Goal: Task Accomplishment & Management: Manage account settings

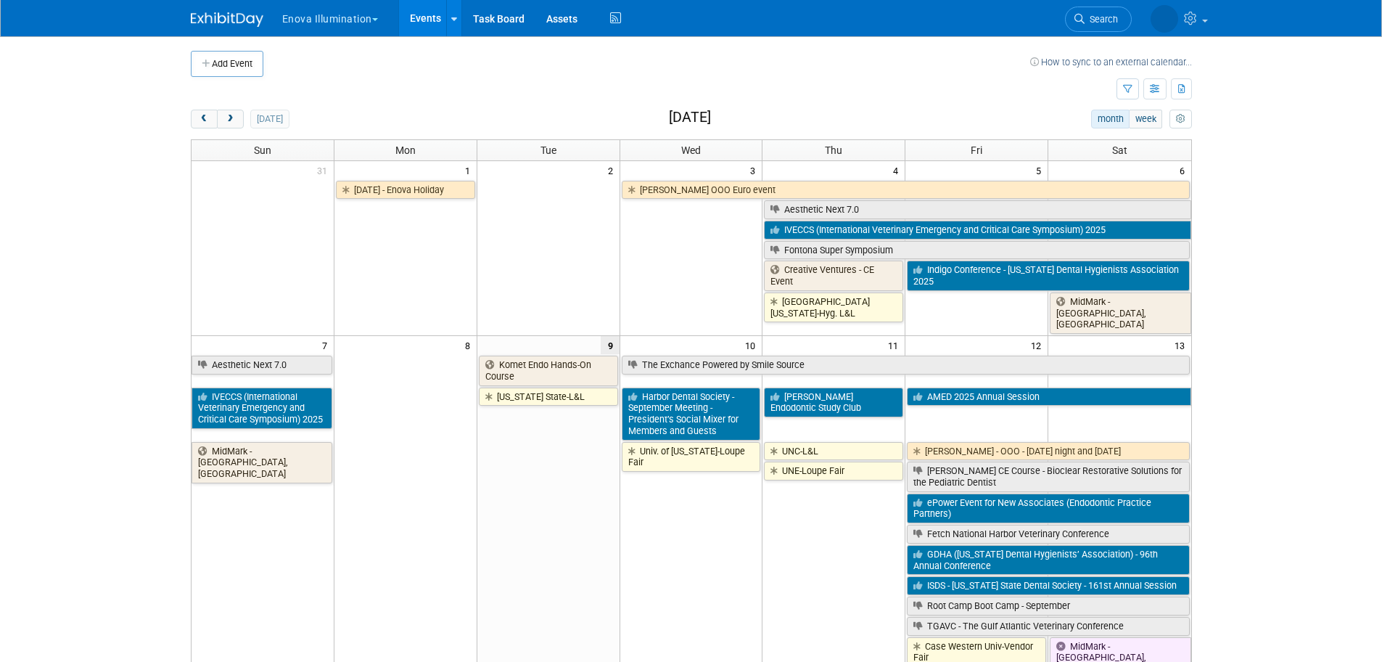
click at [733, 548] on td "Univ. of [US_STATE]-Loupe Fair" at bounding box center [691, 586] width 143 height 292
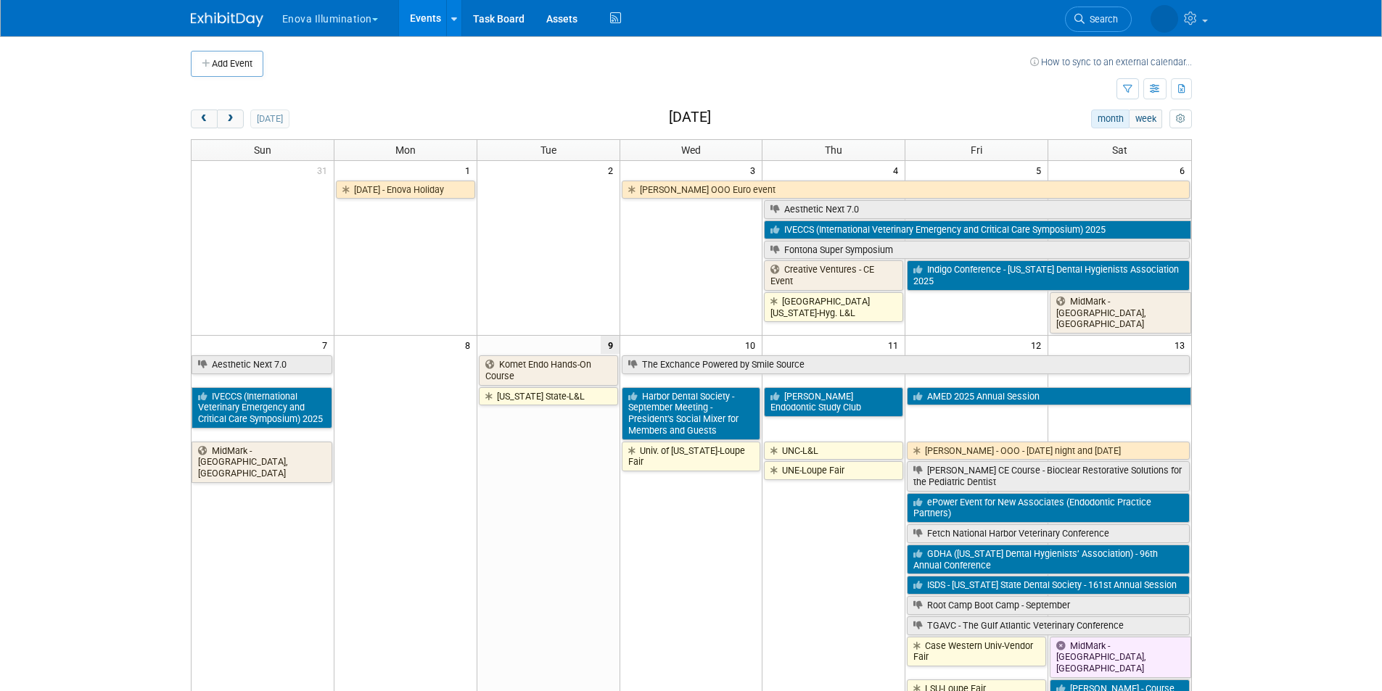
drag, startPoint x: 238, startPoint y: 118, endPoint x: 255, endPoint y: 136, distance: 24.6
click at [238, 120] on button "next" at bounding box center [230, 119] width 27 height 19
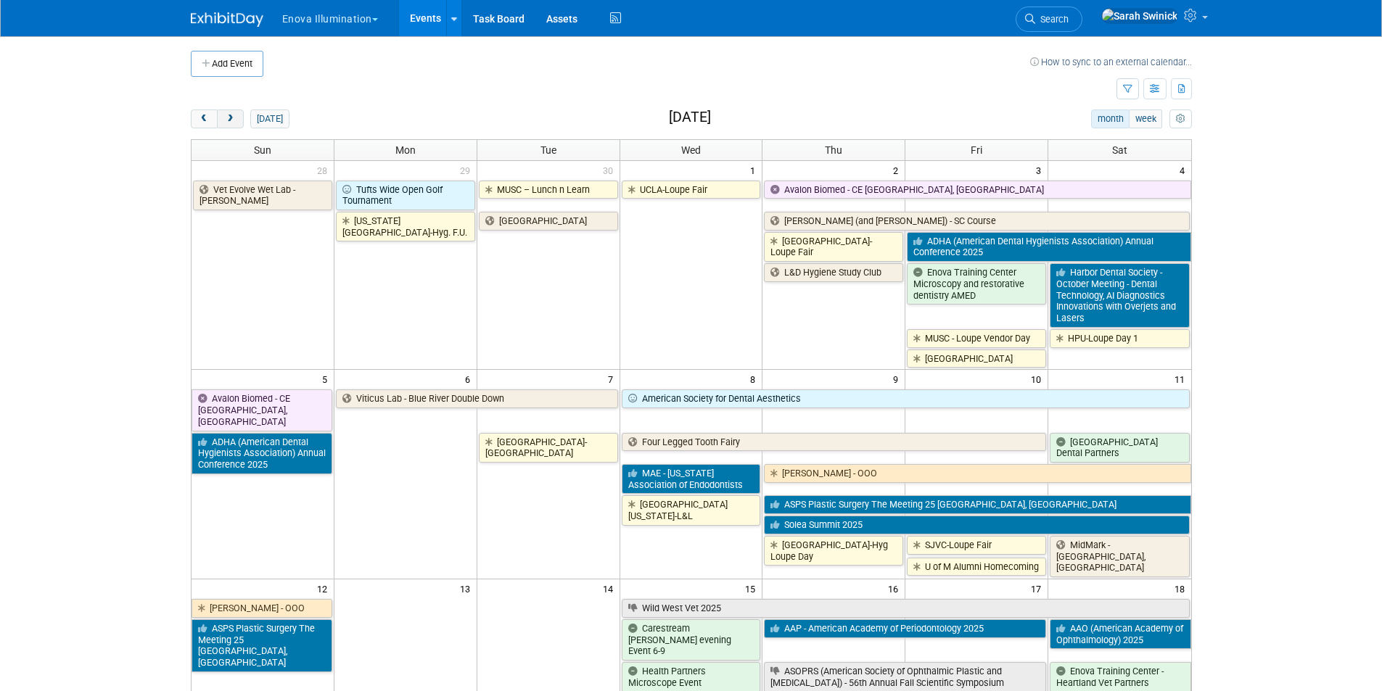
click at [234, 120] on span "next" at bounding box center [230, 119] width 11 height 9
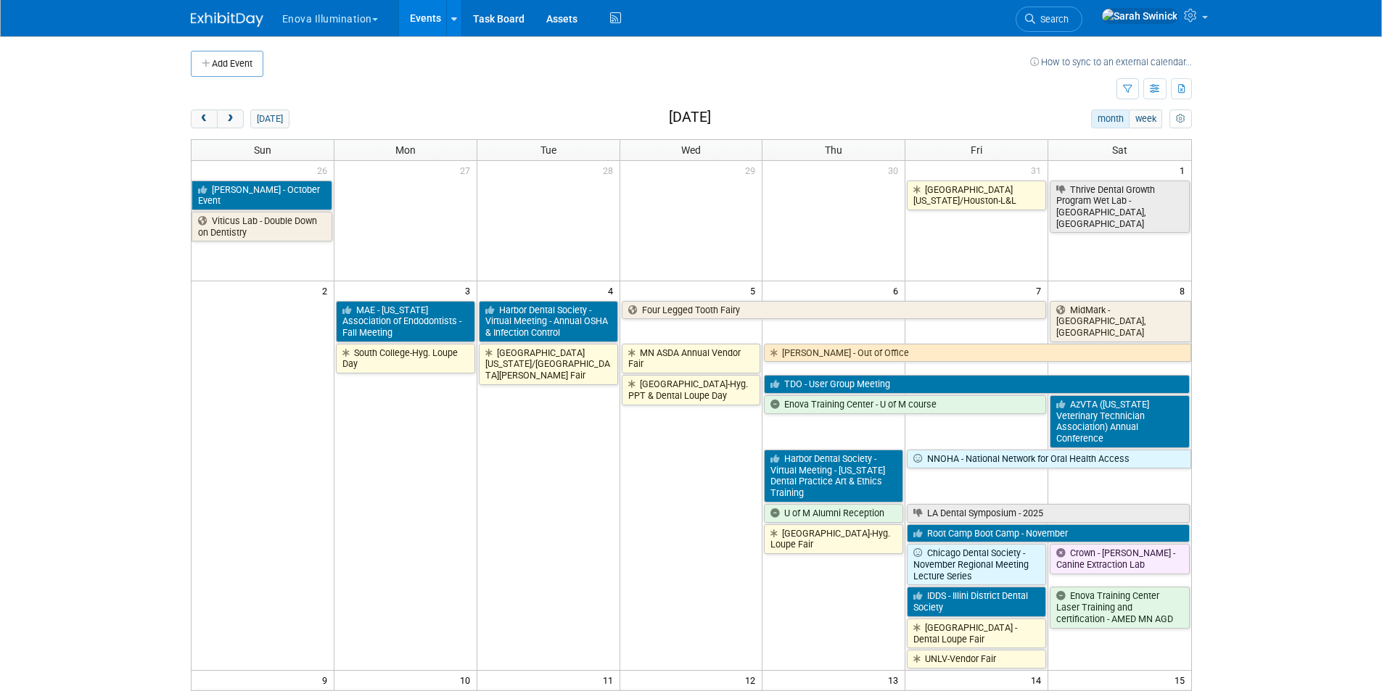
drag, startPoint x: 207, startPoint y: 121, endPoint x: 208, endPoint y: 133, distance: 12.4
click at [207, 123] on span "prev" at bounding box center [204, 119] width 11 height 9
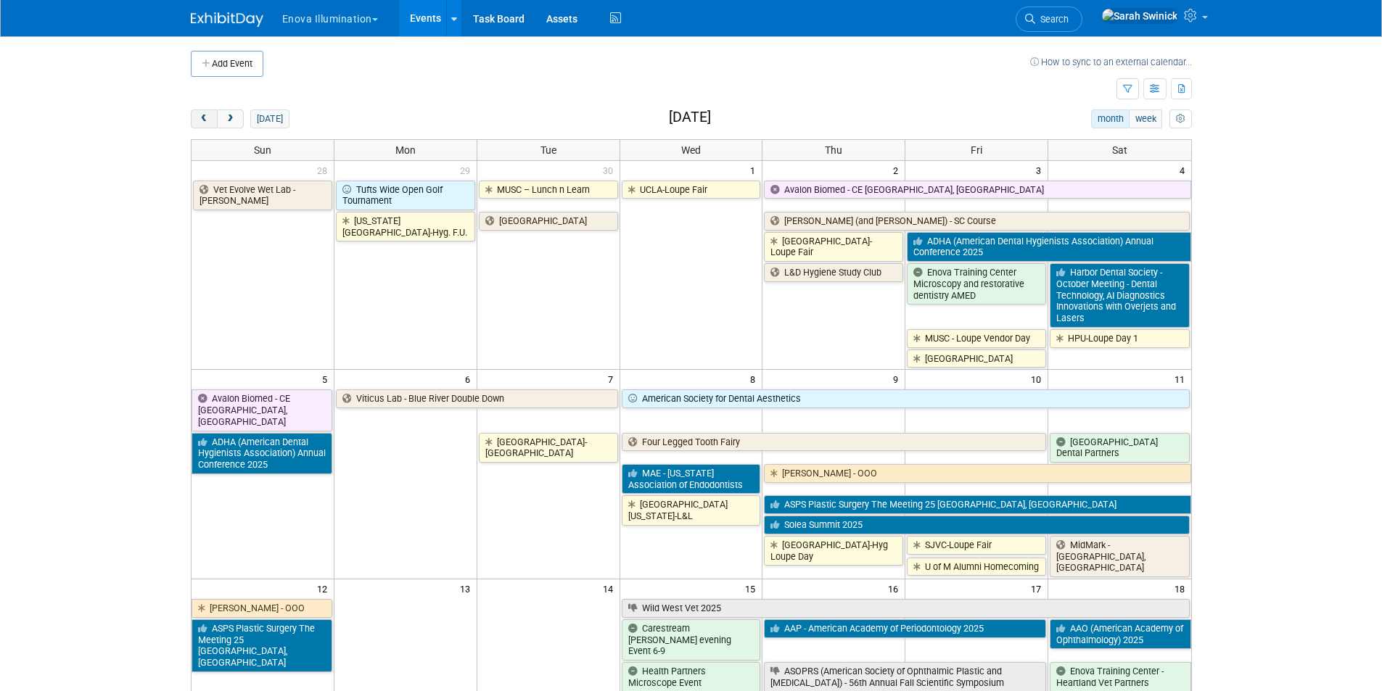
drag, startPoint x: 207, startPoint y: 115, endPoint x: 210, endPoint y: 123, distance: 9.2
click at [207, 117] on span "prev" at bounding box center [204, 119] width 11 height 9
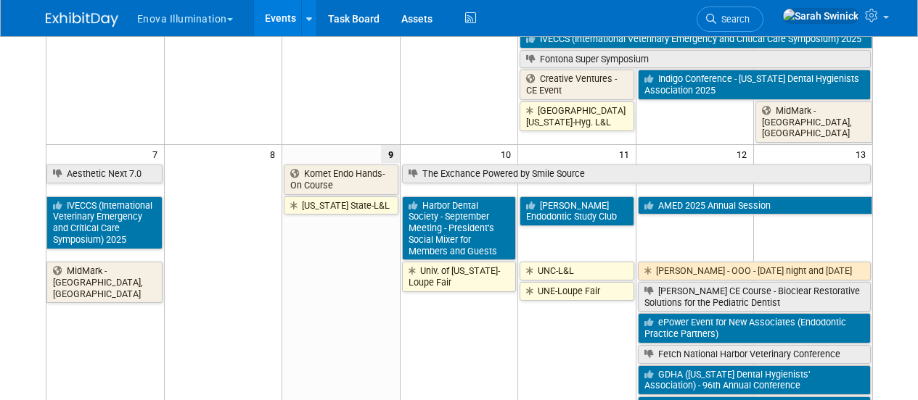
scroll to position [218, 0]
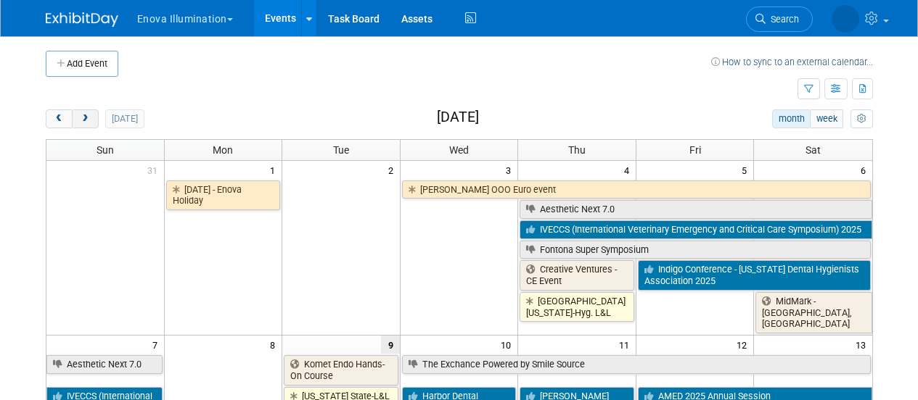
drag, startPoint x: 93, startPoint y: 128, endPoint x: 91, endPoint y: 120, distance: 8.1
click at [91, 122] on button "next" at bounding box center [85, 119] width 27 height 19
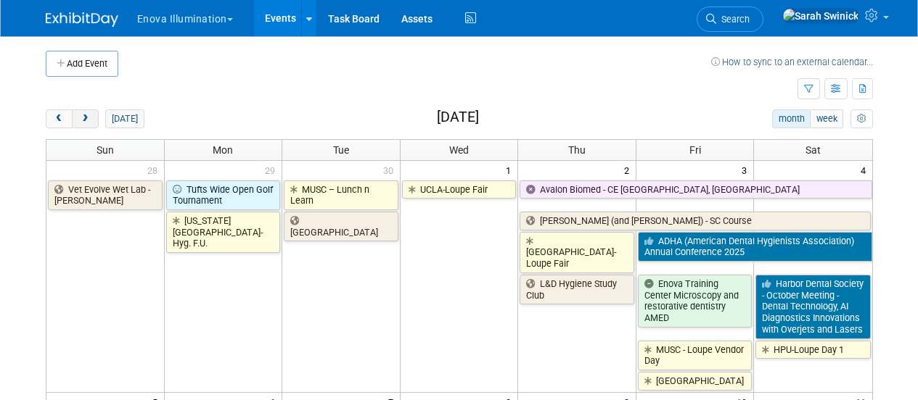
click at [91, 120] on button "next" at bounding box center [85, 119] width 27 height 19
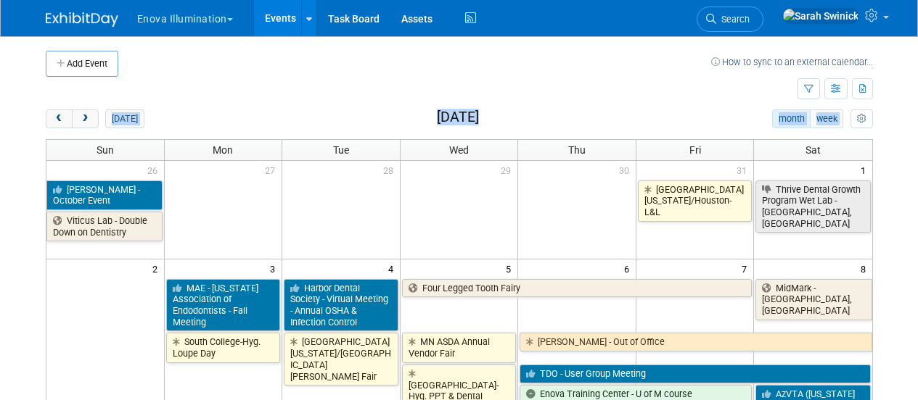
click at [86, 112] on button "next" at bounding box center [85, 119] width 27 height 19
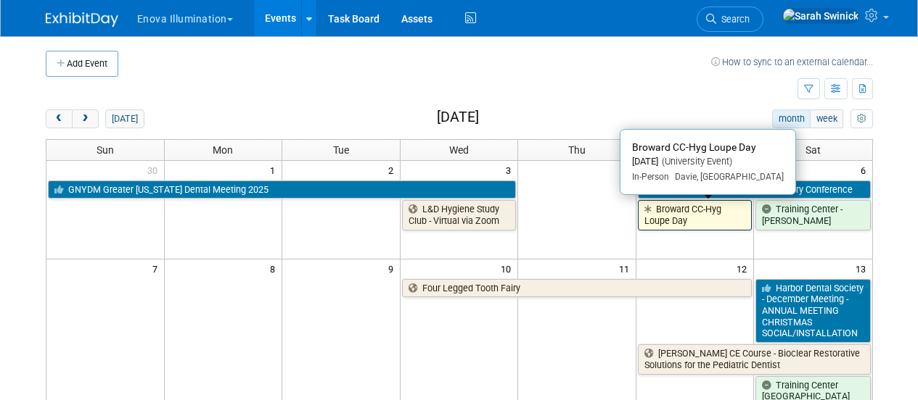
click at [655, 218] on link "Broward CC-Hyg Loupe Day" at bounding box center [695, 215] width 115 height 30
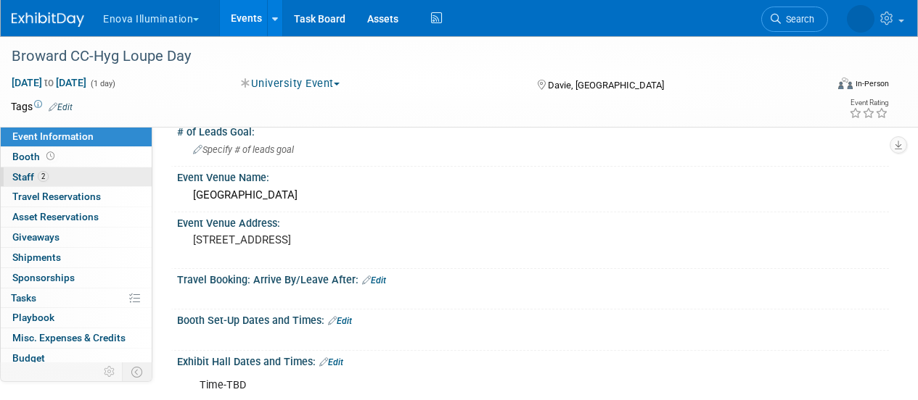
click at [31, 181] on span "Staff 2" at bounding box center [30, 177] width 36 height 12
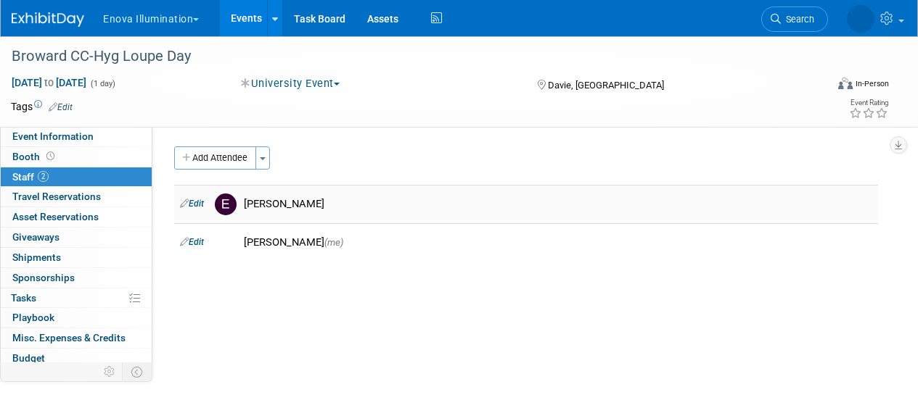
click at [196, 199] on link "Edit" at bounding box center [192, 204] width 24 height 10
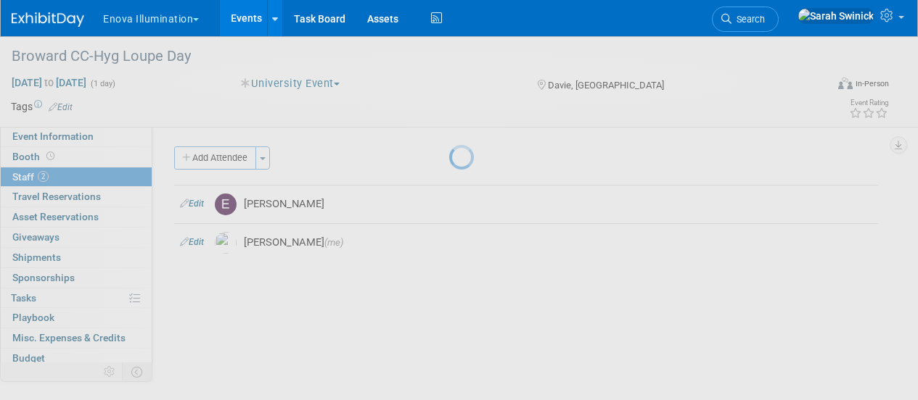
select select "59ada8a8-82d7-4d5a-95d0-35027093c848"
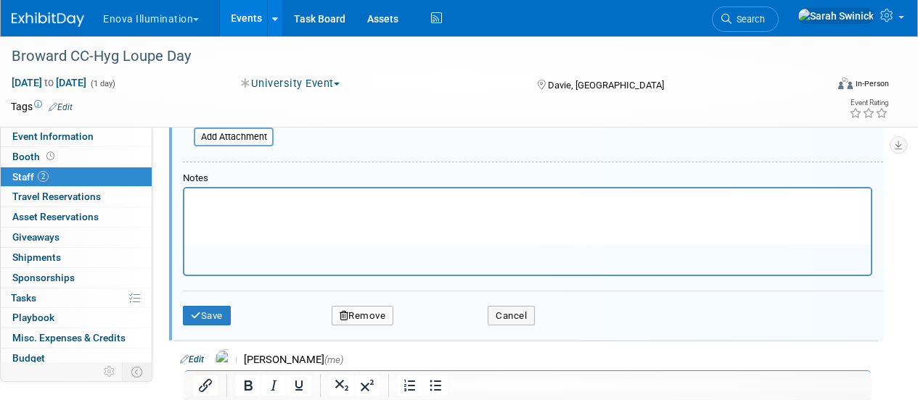
scroll to position [311, 0]
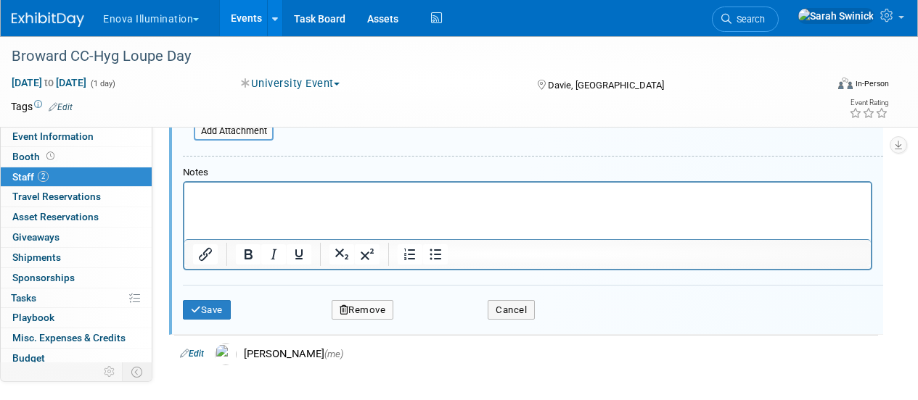
drag, startPoint x: 353, startPoint y: 315, endPoint x: 357, endPoint y: 308, distance: 8.1
click at [357, 308] on button "Remove" at bounding box center [363, 310] width 62 height 20
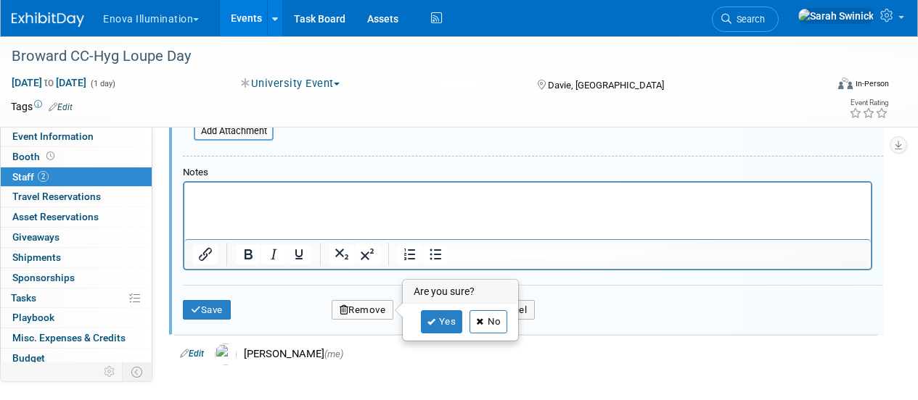
click at [482, 320] on icon at bounding box center [480, 322] width 9 height 8
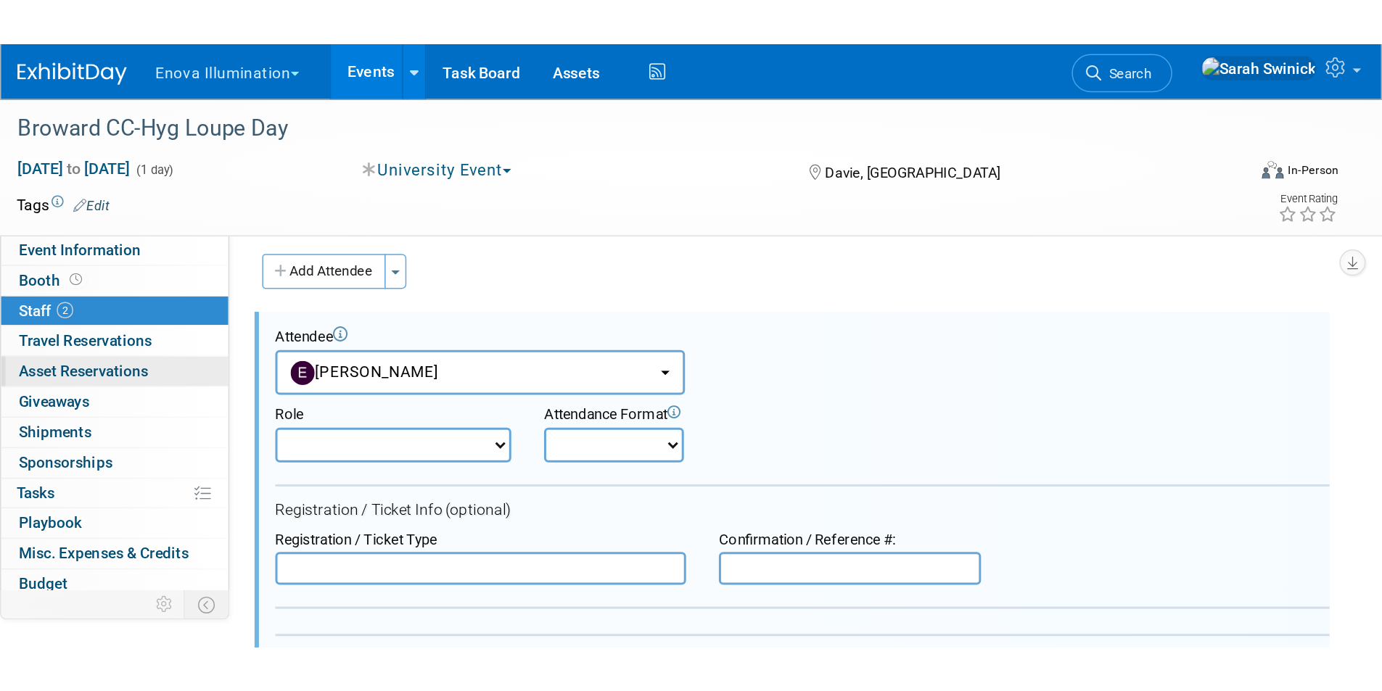
scroll to position [0, 0]
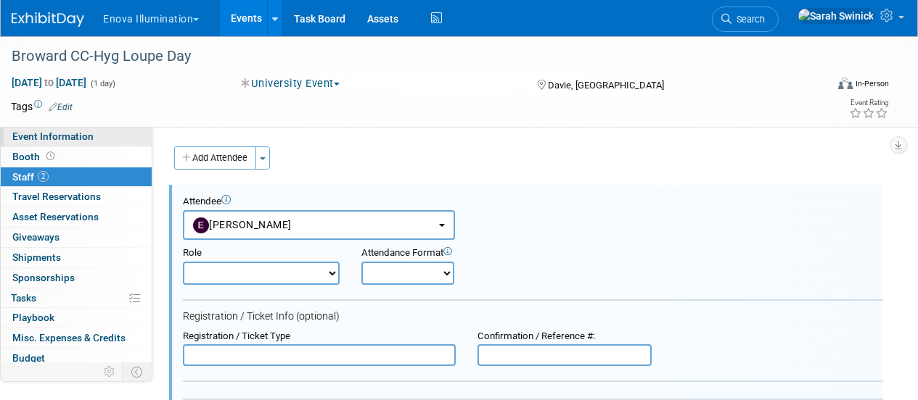
click at [57, 139] on span "Event Information" at bounding box center [52, 137] width 81 height 12
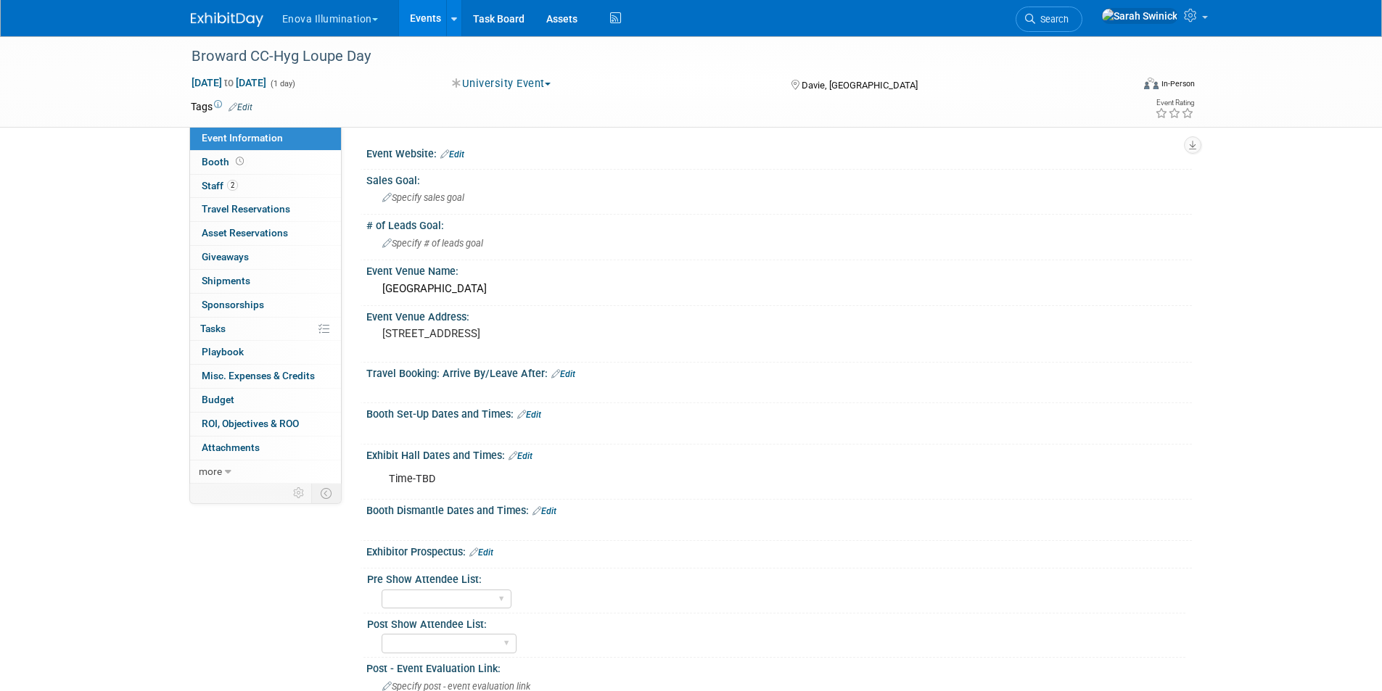
click at [252, 22] on img at bounding box center [227, 19] width 73 height 15
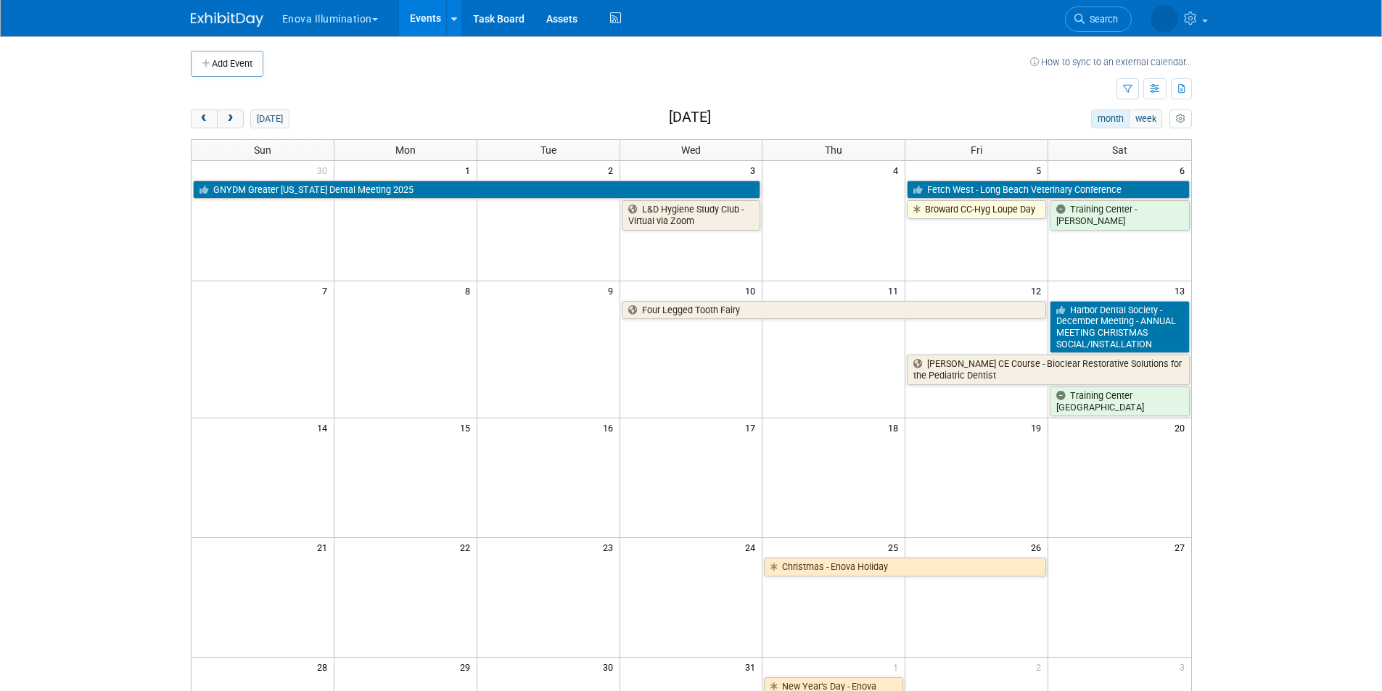
drag, startPoint x: 206, startPoint y: 121, endPoint x: 229, endPoint y: 136, distance: 27.8
click at [207, 123] on span "prev" at bounding box center [204, 119] width 11 height 9
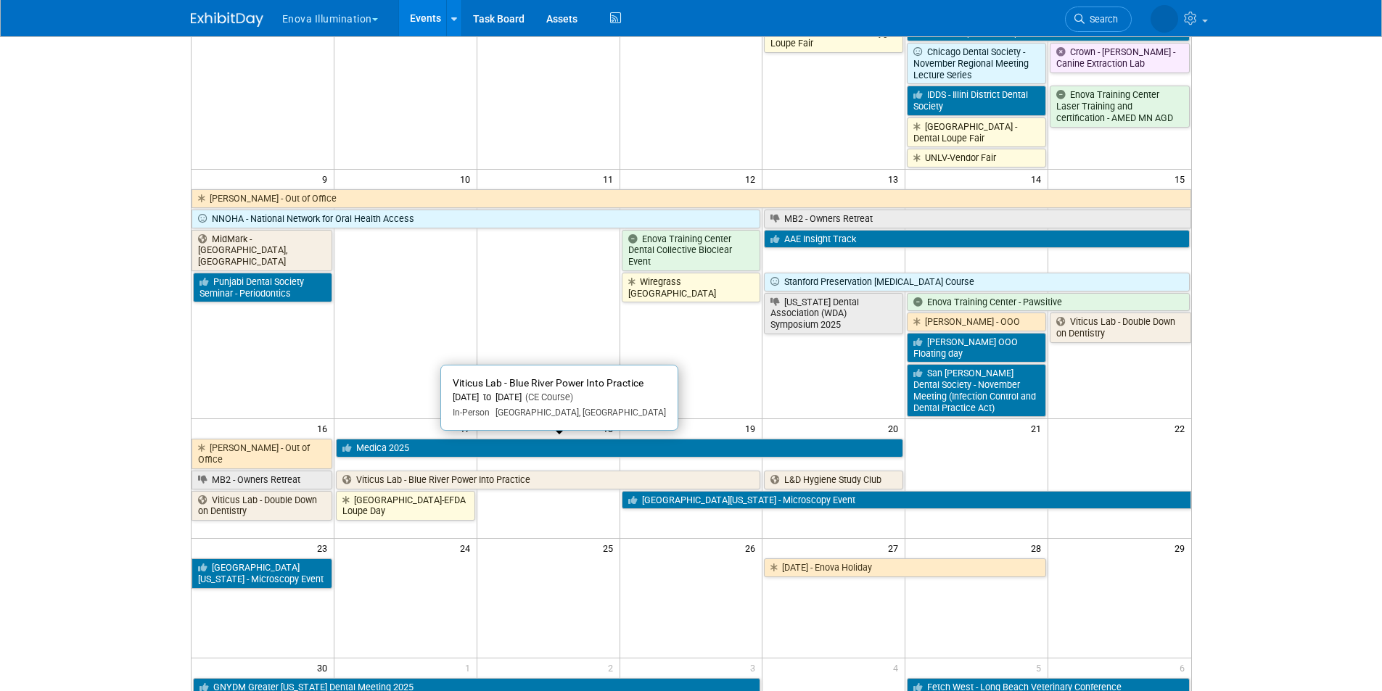
scroll to position [580, 0]
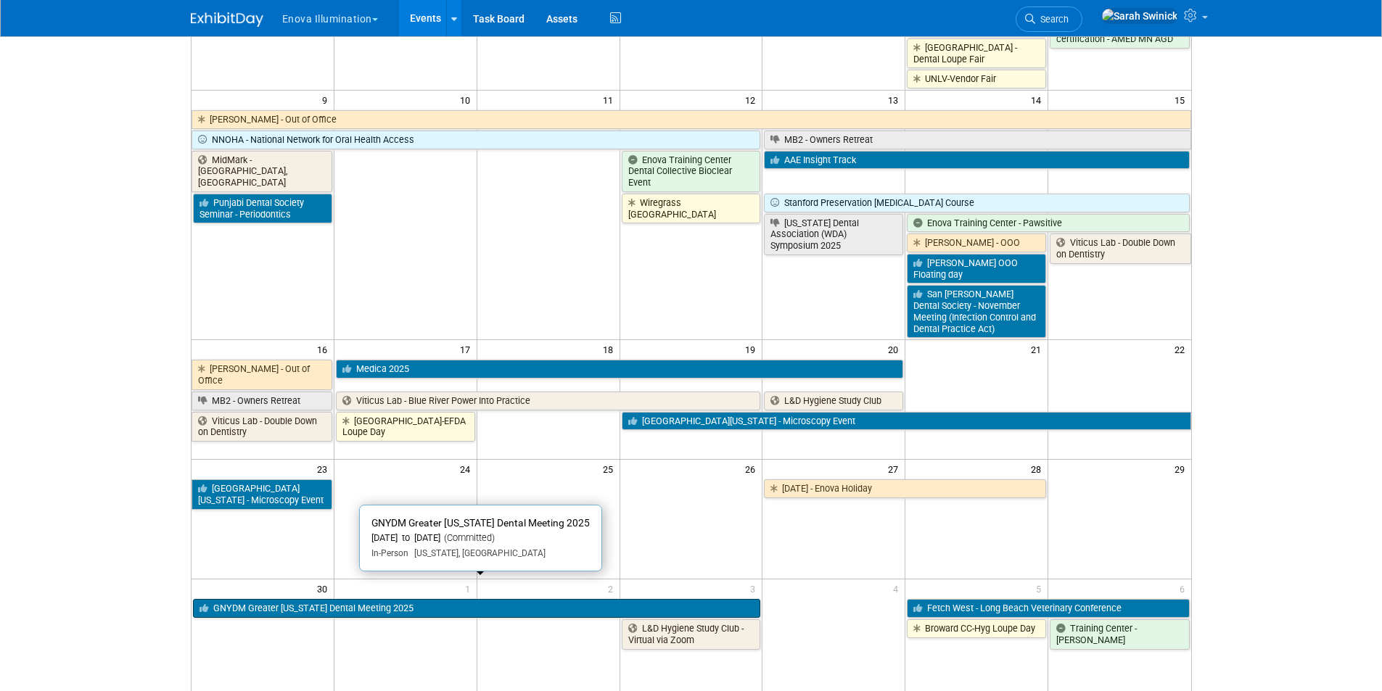
click at [532, 599] on link "GNYDM Greater [US_STATE] Dental Meeting 2025" at bounding box center [477, 608] width 568 height 19
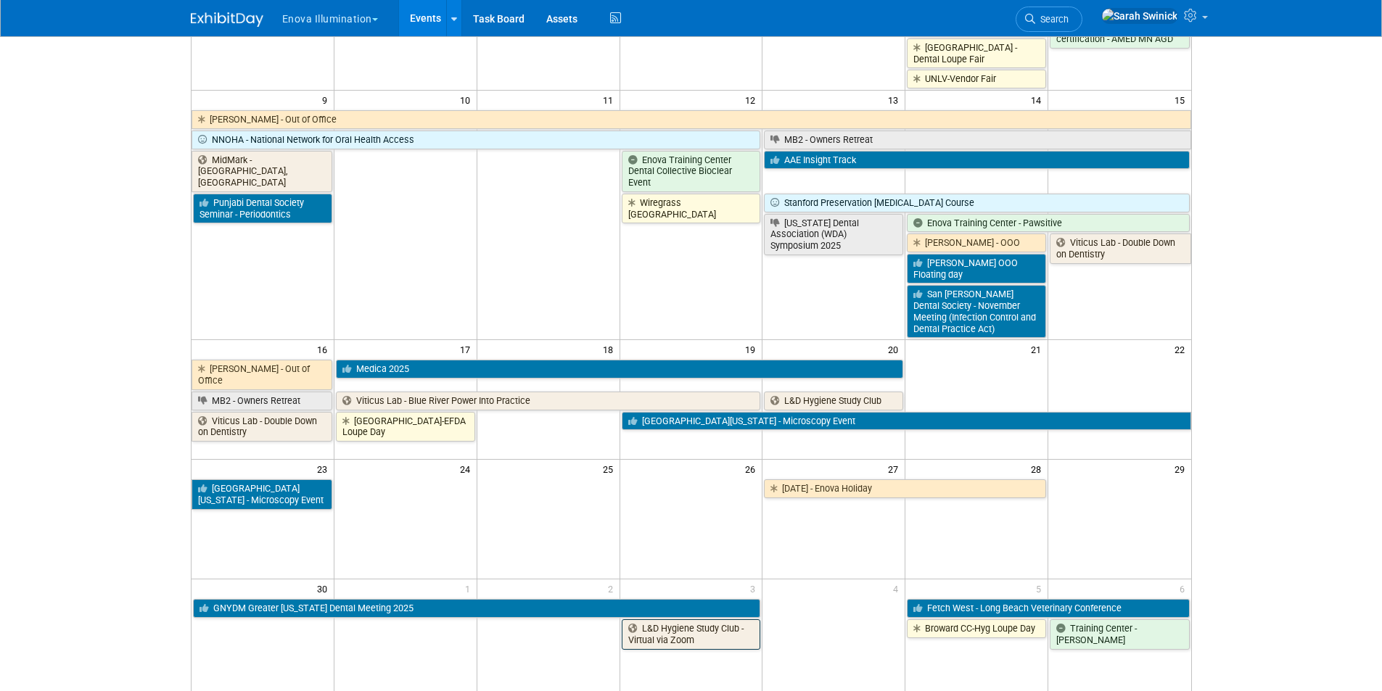
click at [685, 620] on link "L&D Hygiene Study Club - Virtual via Zoom" at bounding box center [691, 635] width 139 height 30
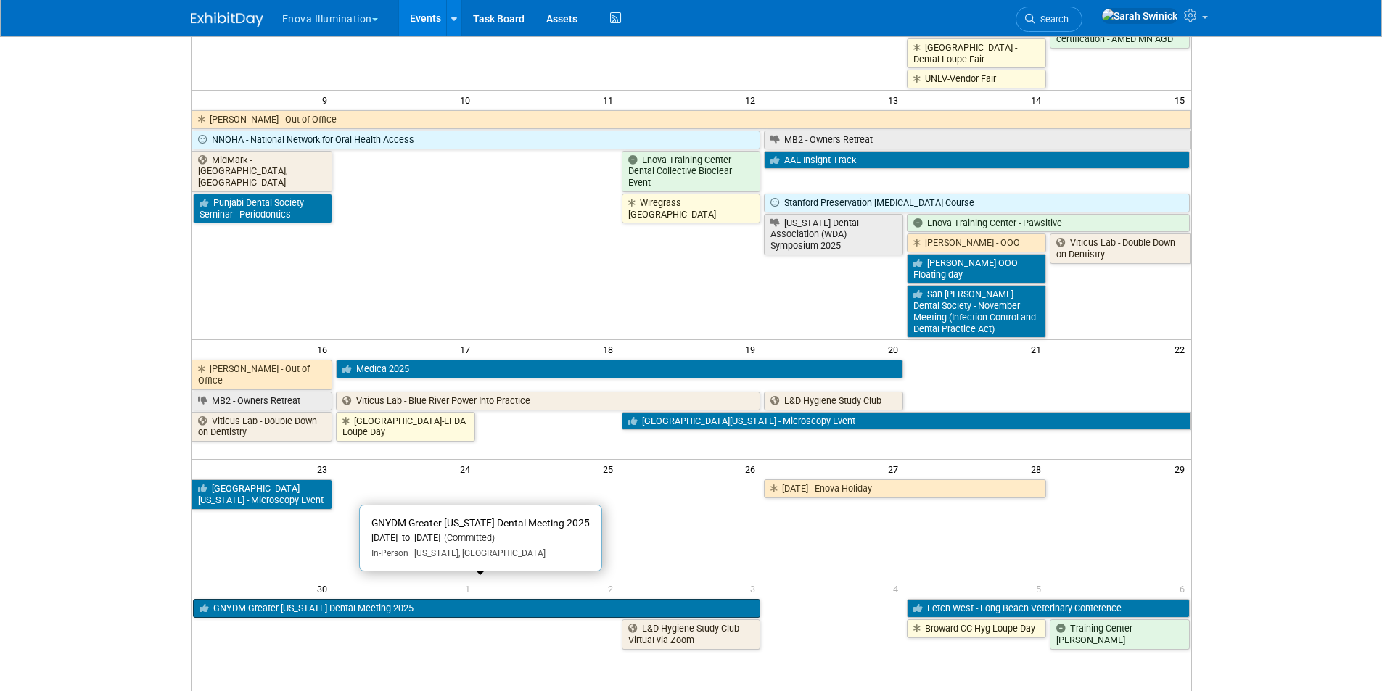
click at [223, 599] on link "GNYDM Greater [US_STATE] Dental Meeting 2025" at bounding box center [477, 608] width 568 height 19
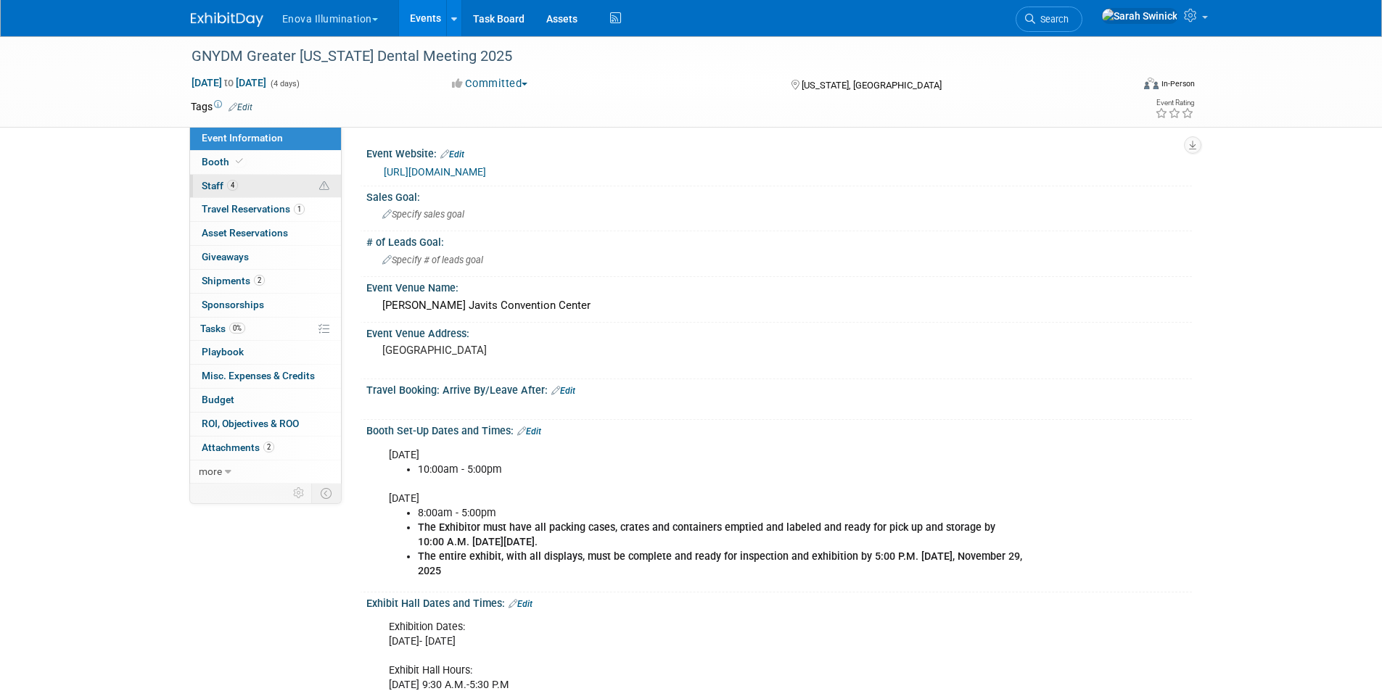
click at [292, 184] on link "4 Staff 4" at bounding box center [265, 186] width 151 height 23
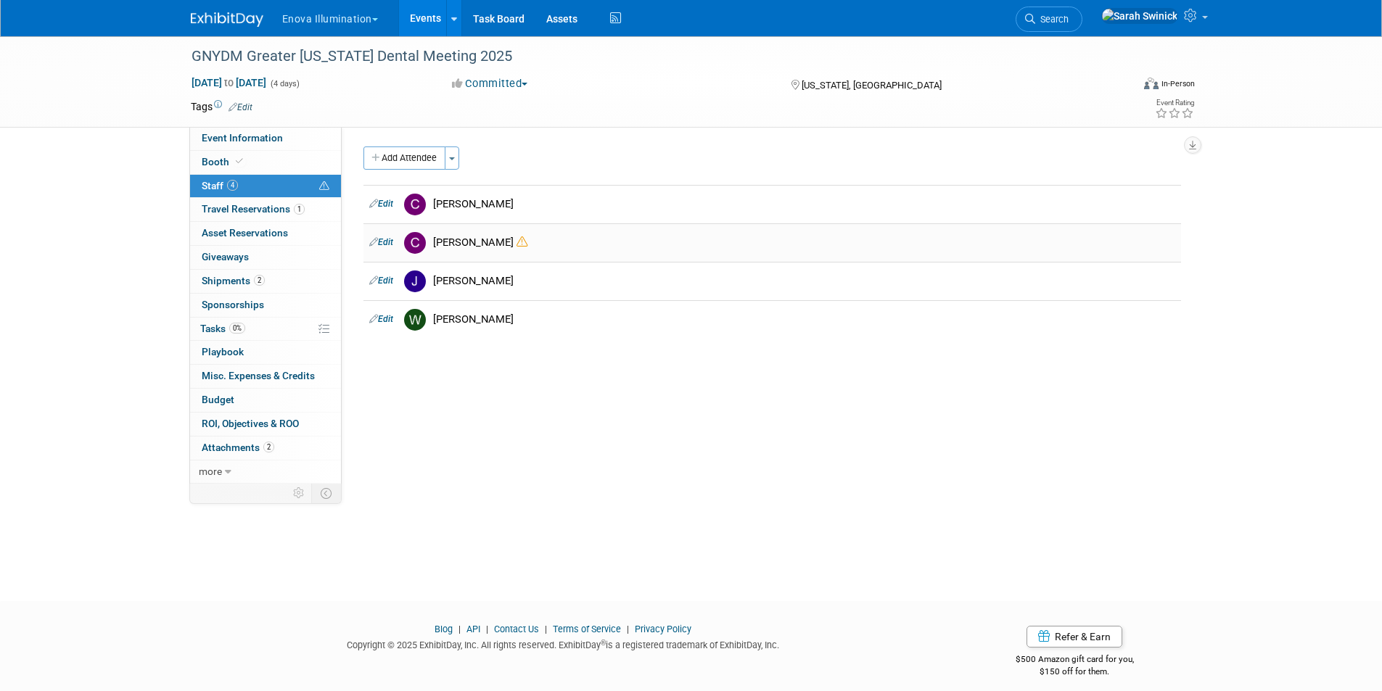
click at [477, 247] on div "[PERSON_NAME]" at bounding box center [804, 243] width 742 height 14
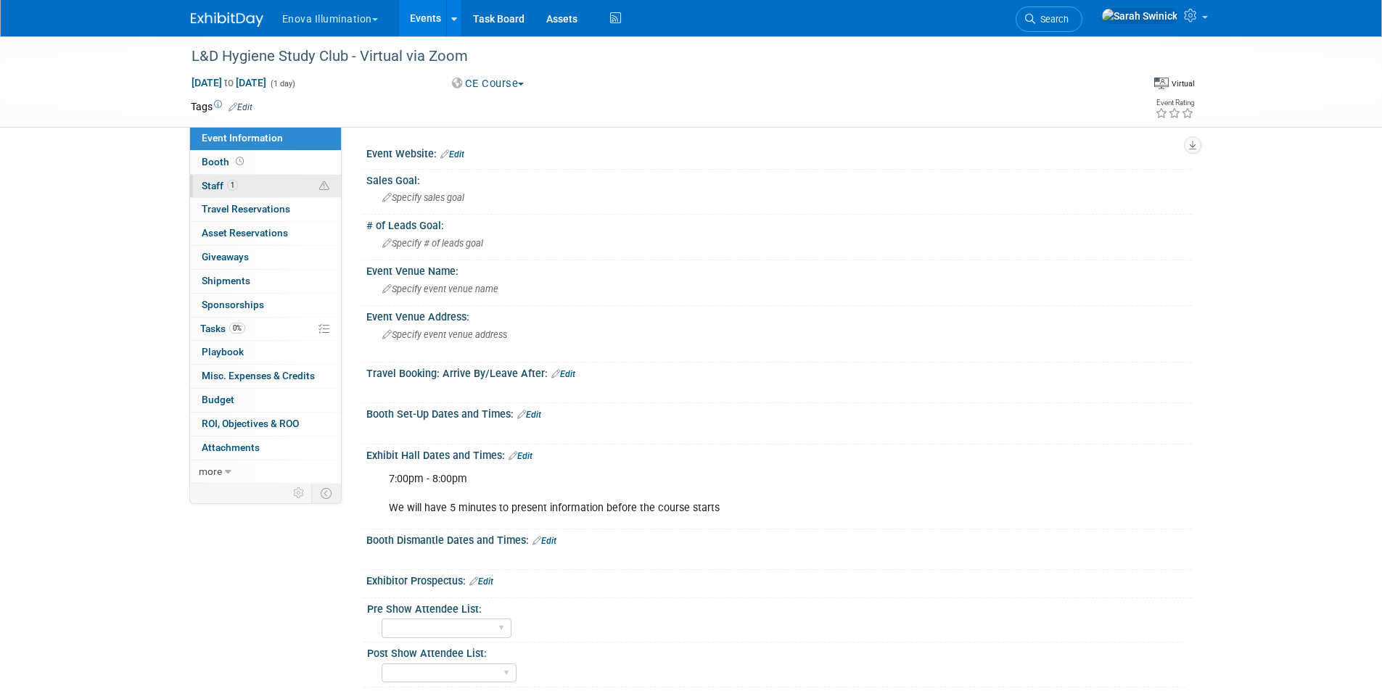
click at [313, 186] on link "1 Staff 1" at bounding box center [265, 186] width 151 height 23
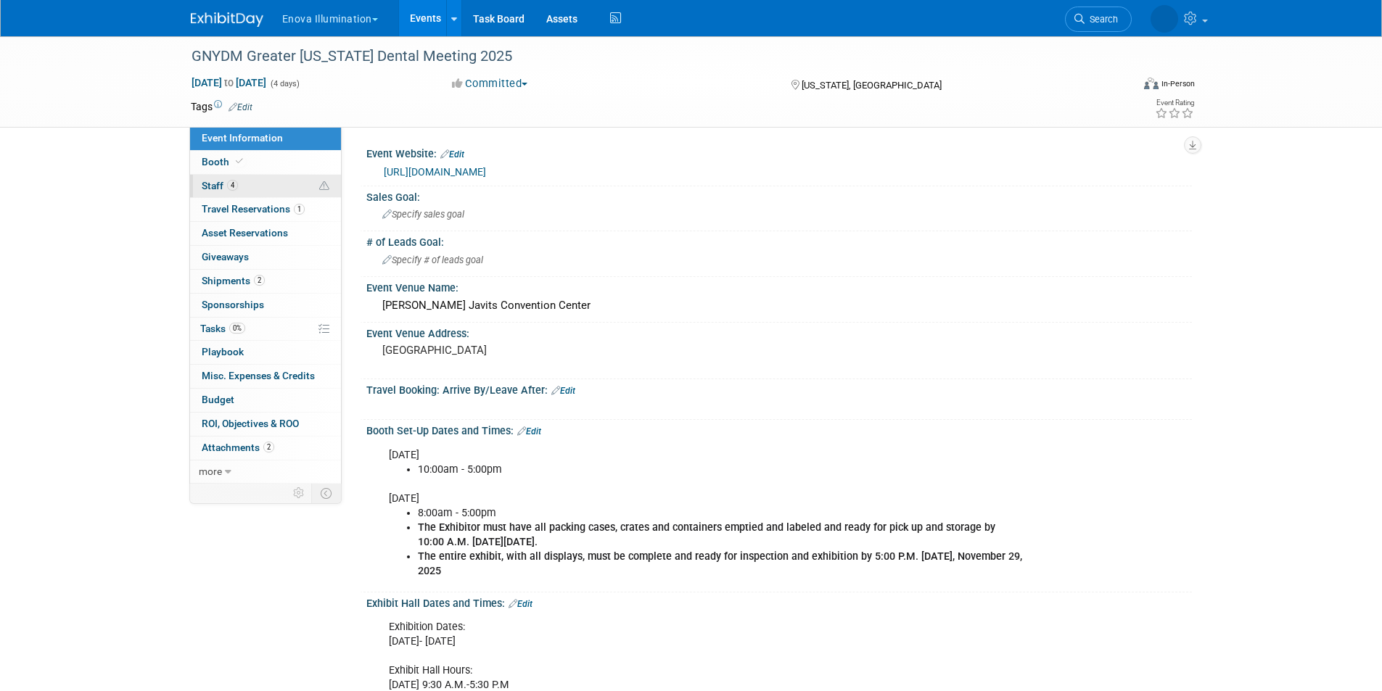
click at [283, 191] on link "4 Staff 4" at bounding box center [265, 186] width 151 height 23
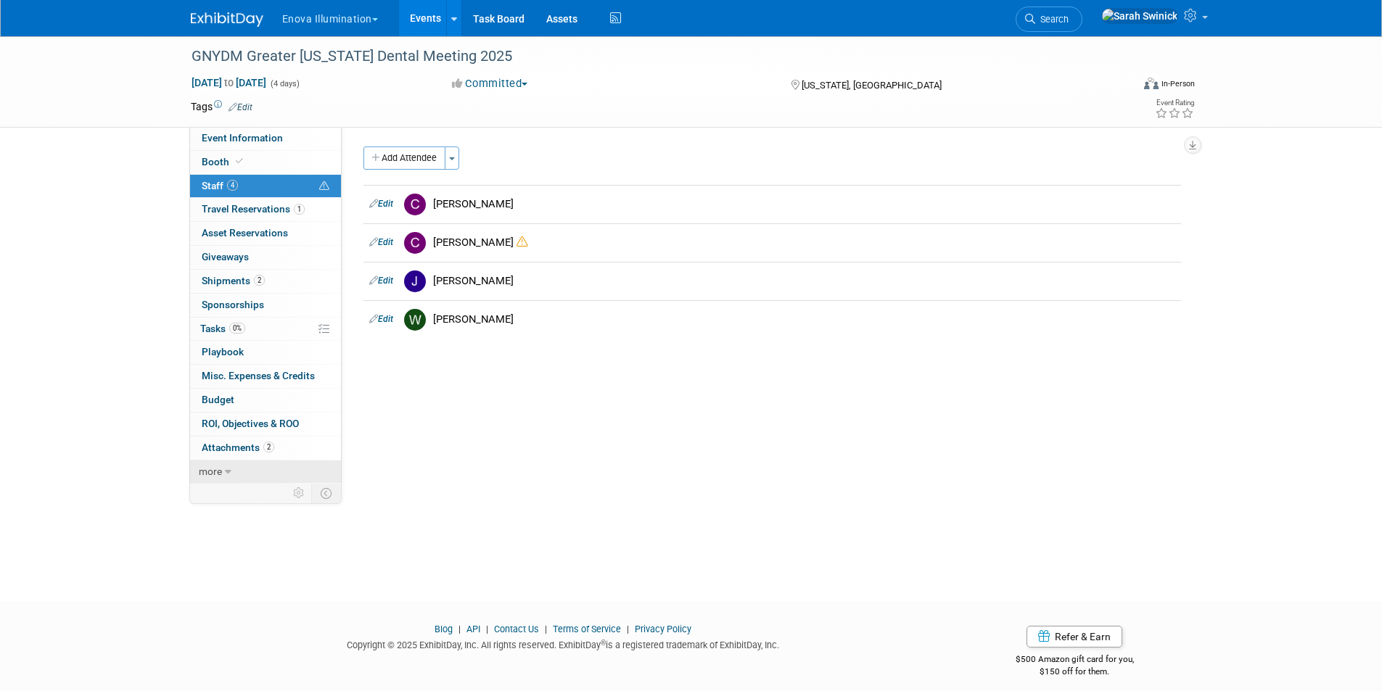
click at [259, 464] on link "more" at bounding box center [265, 472] width 151 height 23
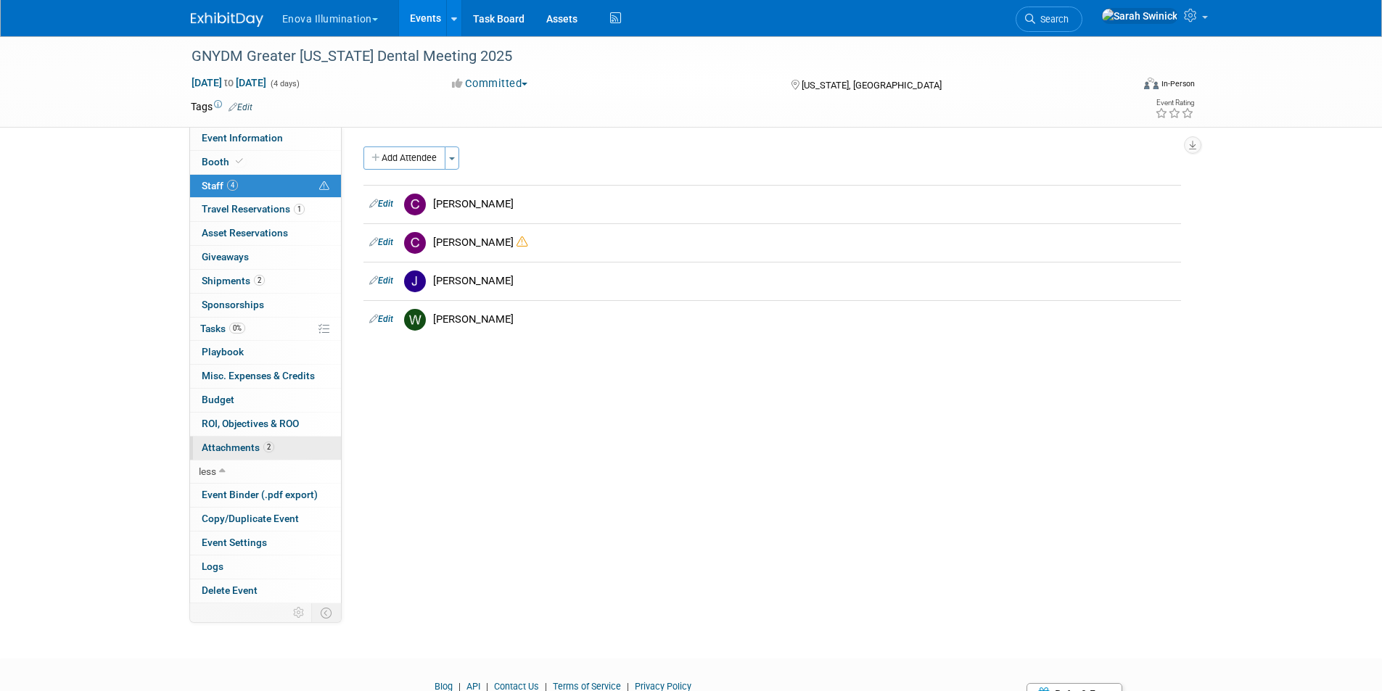
click at [266, 451] on span "2" at bounding box center [268, 447] width 11 height 11
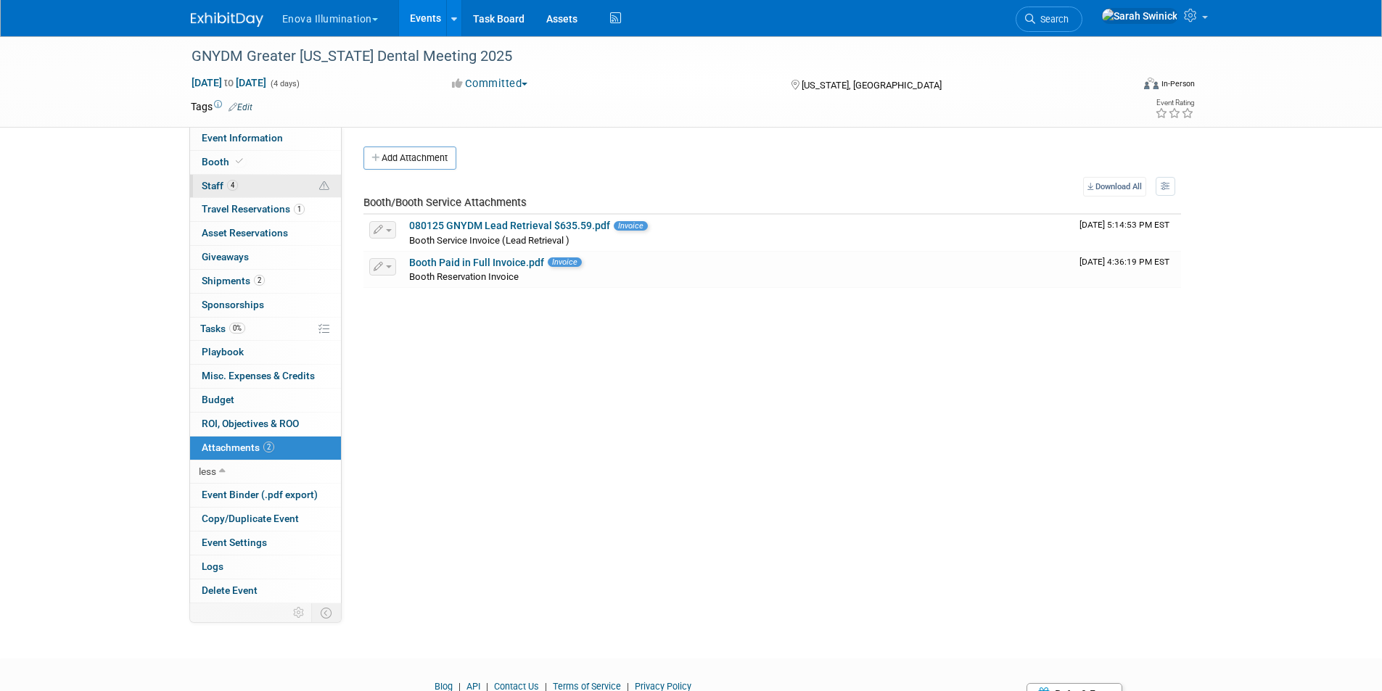
click at [295, 197] on link "4 Staff 4" at bounding box center [265, 186] width 151 height 23
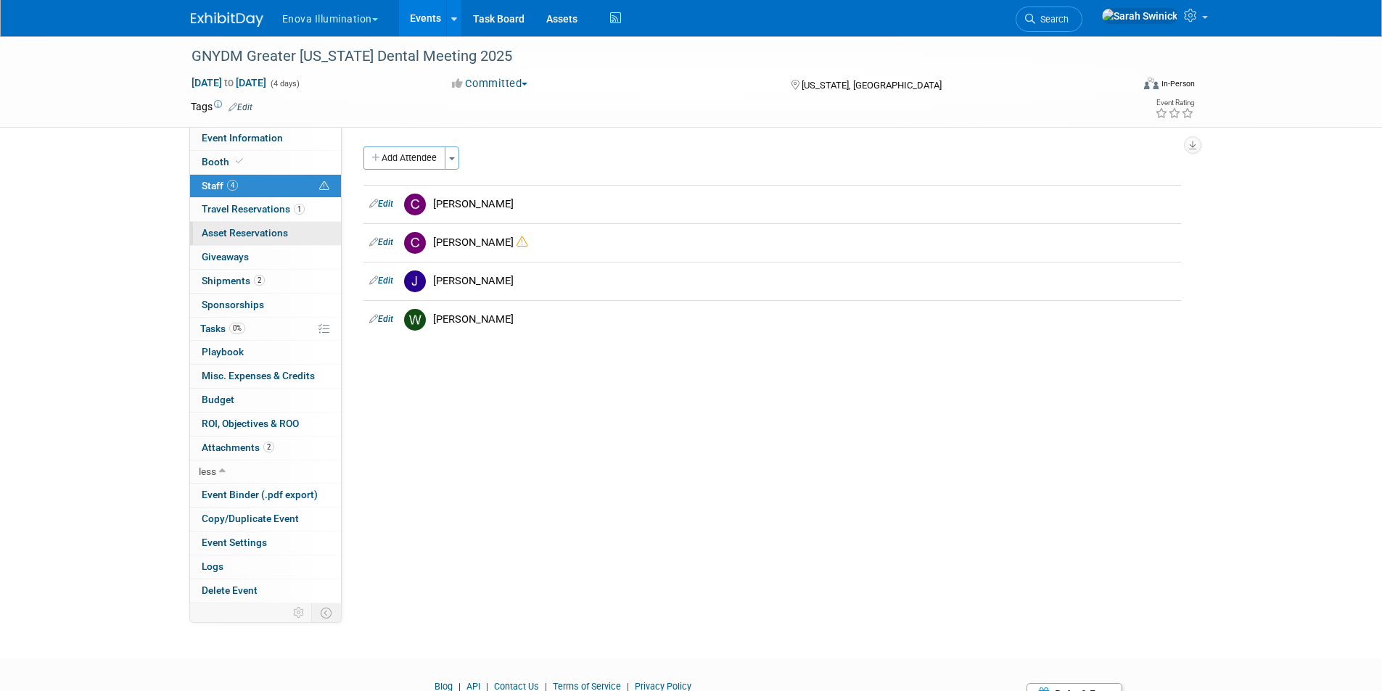
click at [302, 225] on link "0 Asset Reservations 0" at bounding box center [265, 233] width 151 height 23
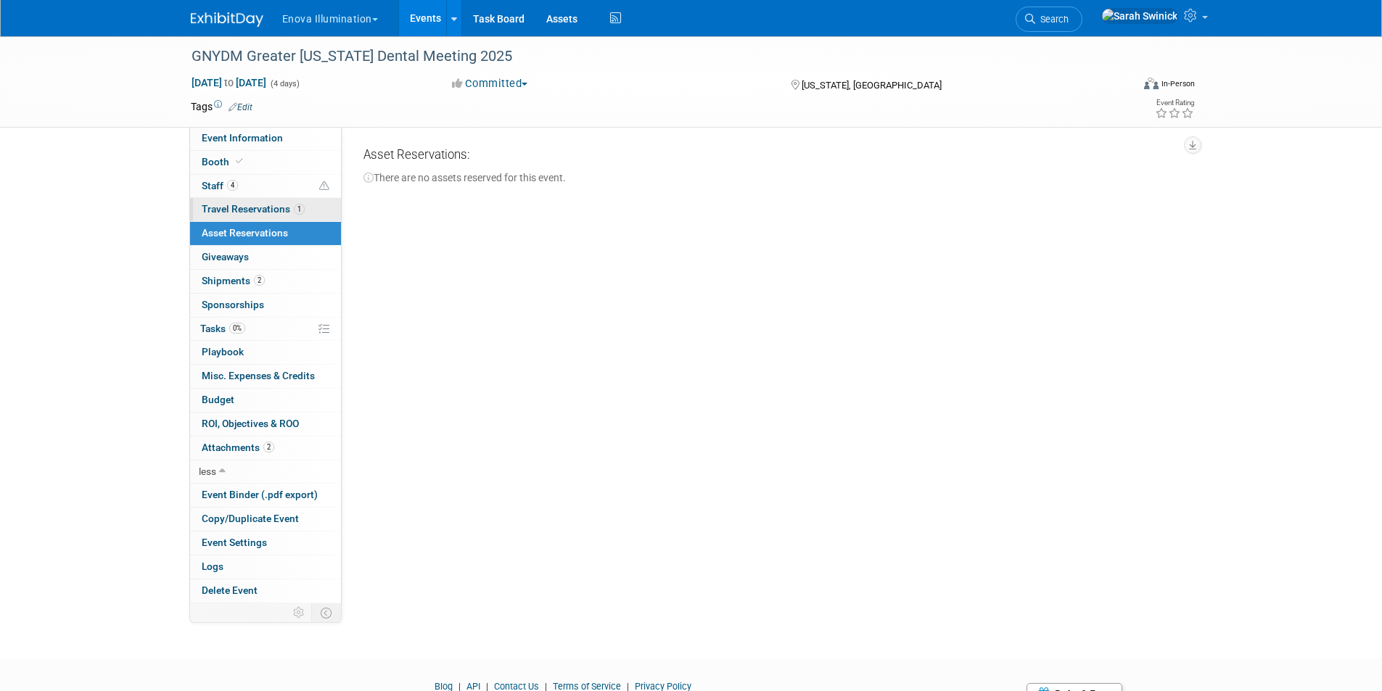
click at [309, 209] on link "1 Travel Reservations 1" at bounding box center [265, 209] width 151 height 23
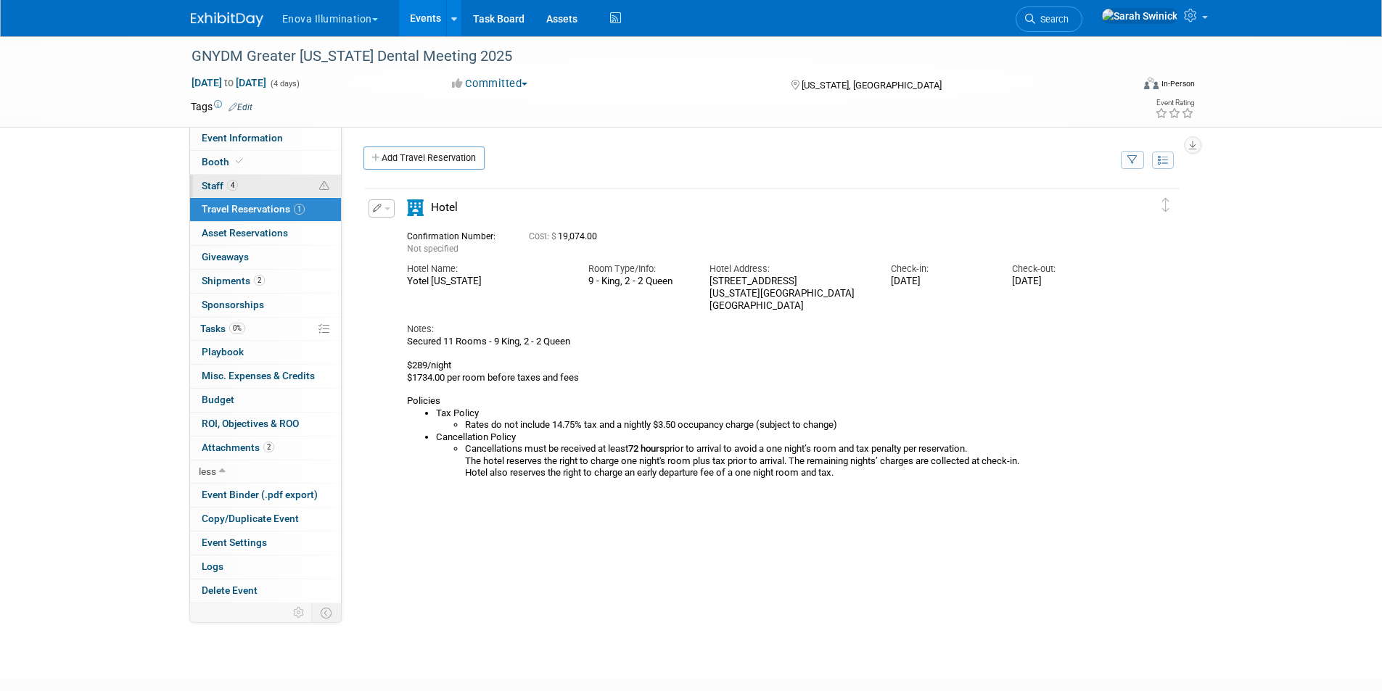
click at [297, 184] on link "4 Staff 4" at bounding box center [265, 186] width 151 height 23
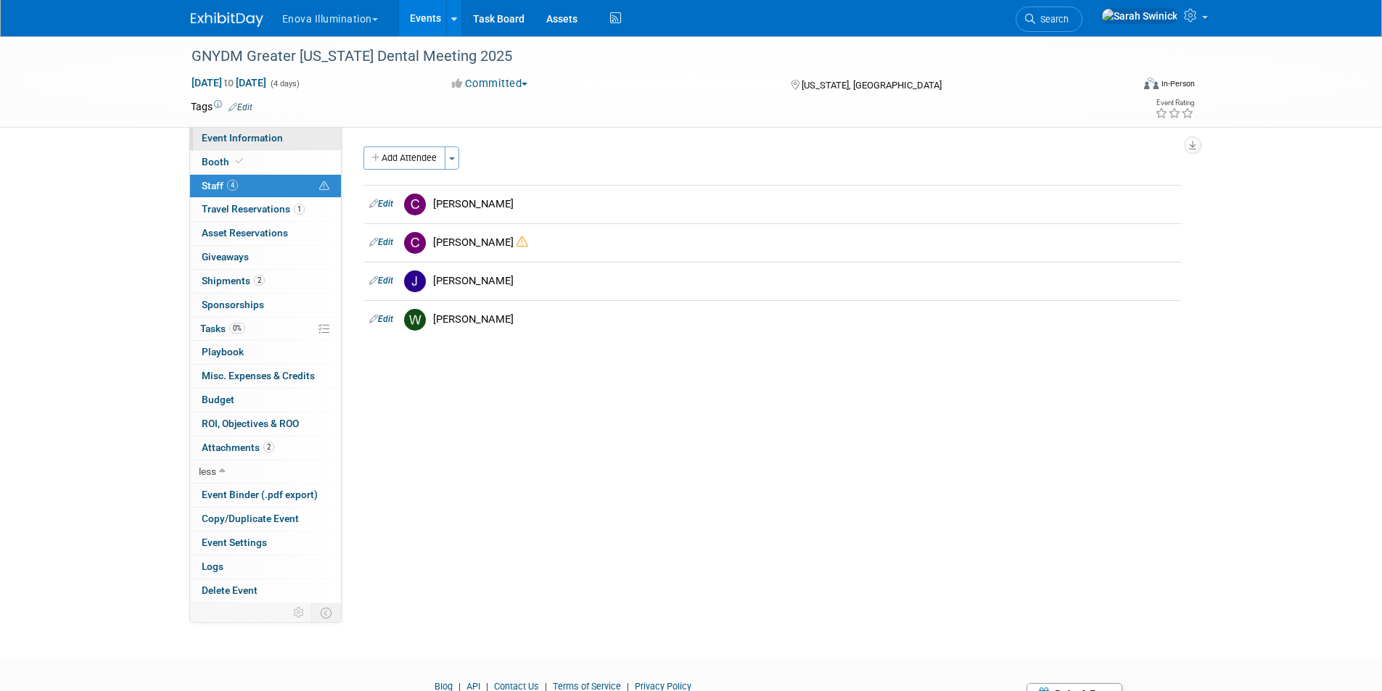
click at [299, 143] on link "Event Information" at bounding box center [265, 138] width 151 height 23
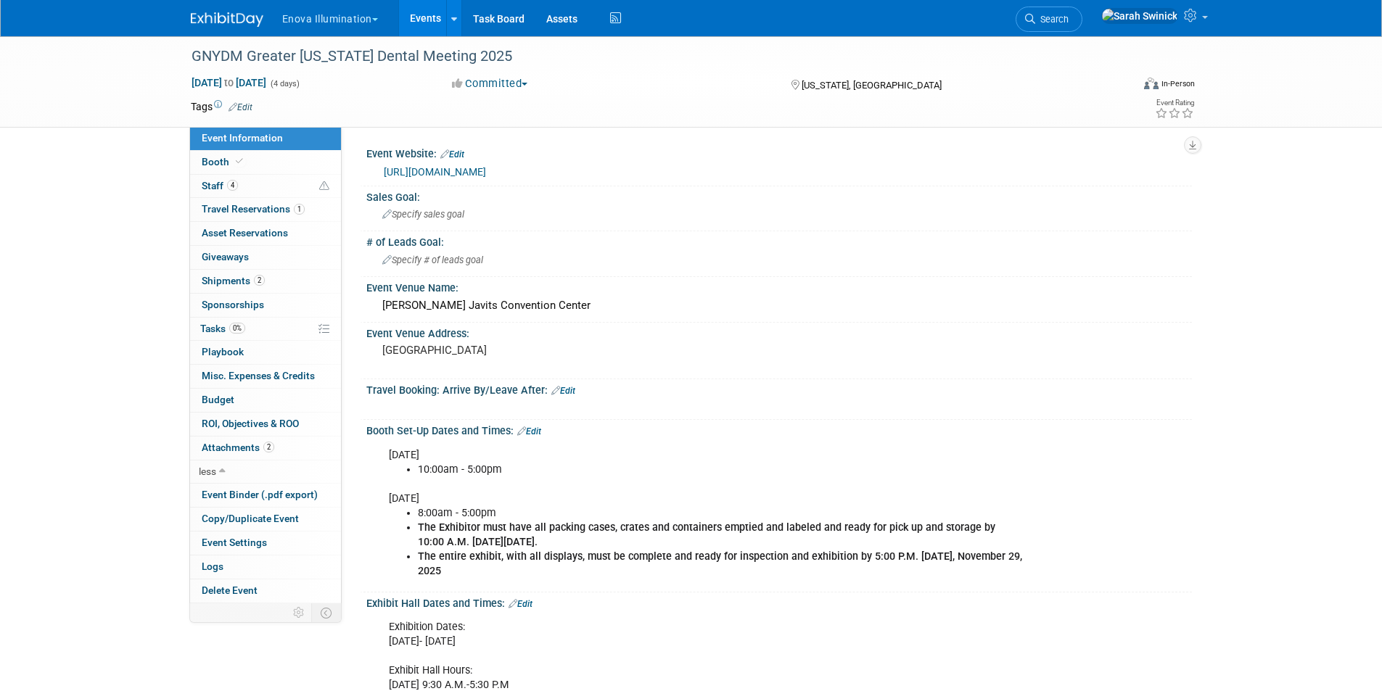
click at [229, 10] on link at bounding box center [236, 13] width 90 height 12
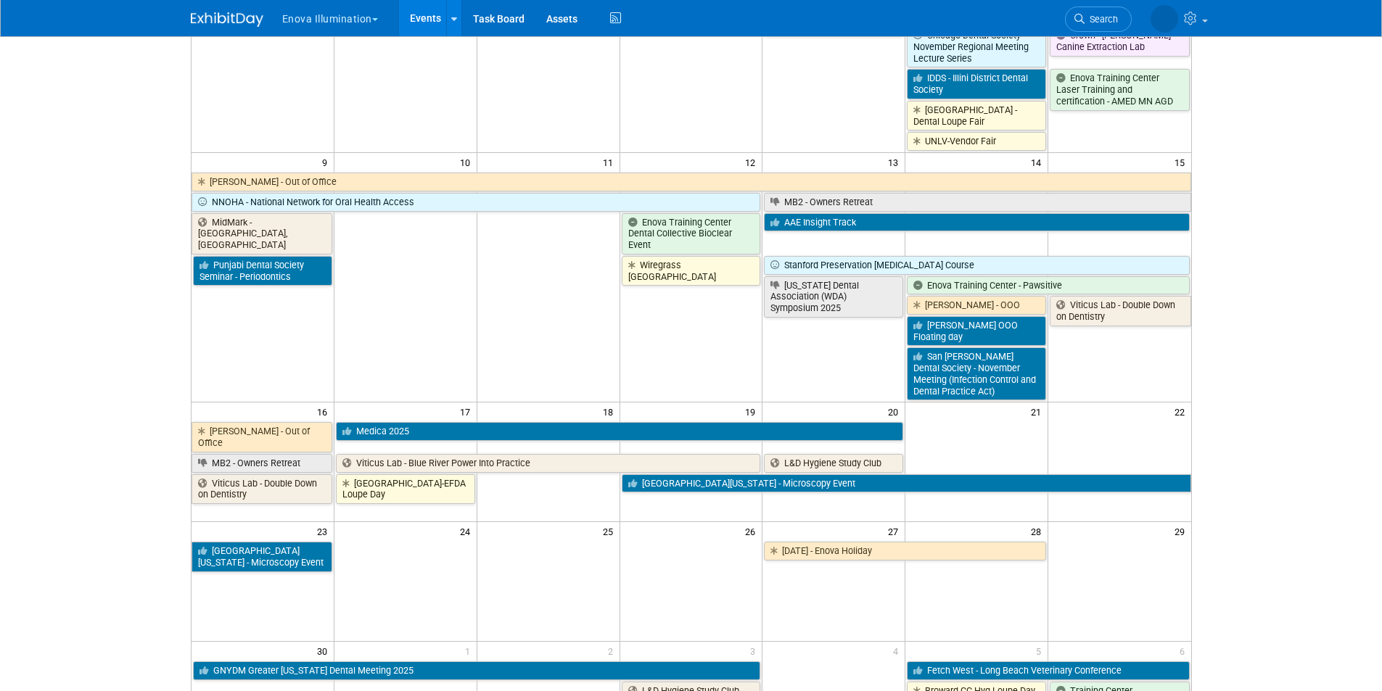
scroll to position [592, 0]
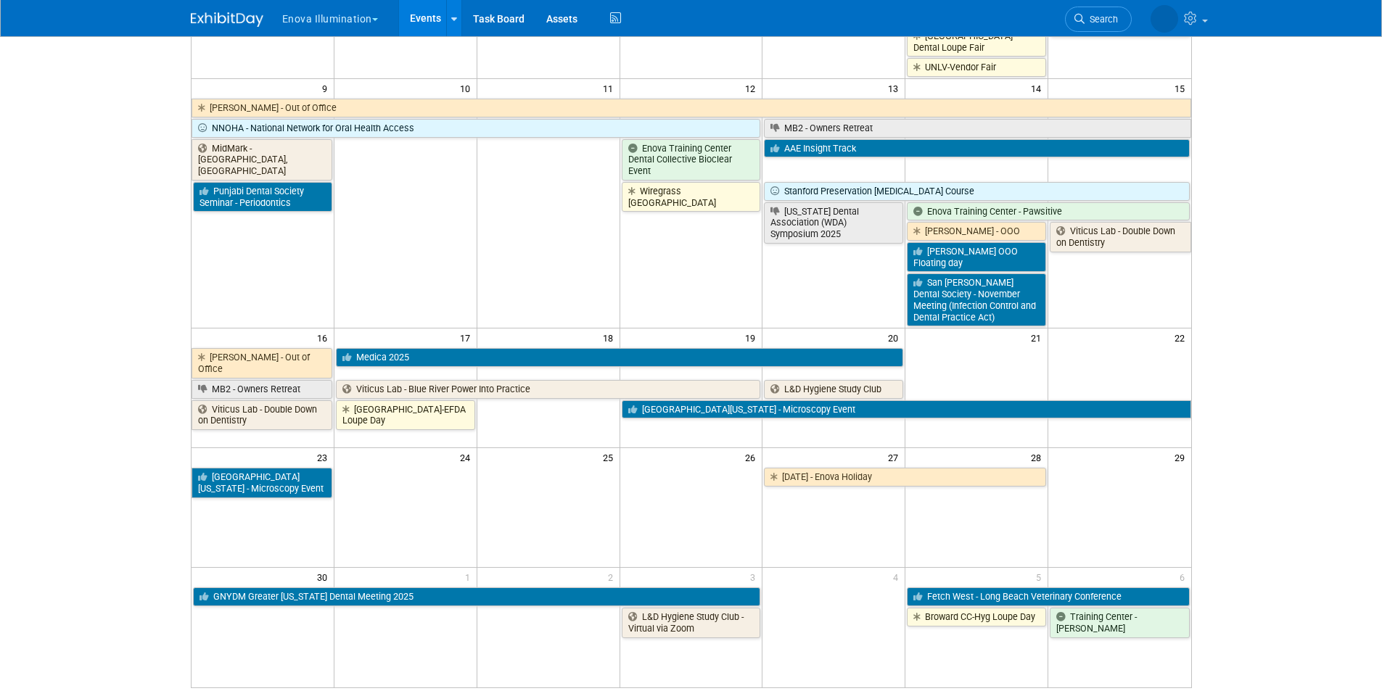
drag, startPoint x: 981, startPoint y: 653, endPoint x: 831, endPoint y: 602, distance: 157.8
click at [979, 654] on td at bounding box center [976, 628] width 143 height 120
drag, startPoint x: 813, startPoint y: 597, endPoint x: 776, endPoint y: 592, distance: 37.3
click at [812, 598] on td at bounding box center [833, 612] width 143 height 52
click at [714, 648] on td at bounding box center [691, 628] width 143 height 120
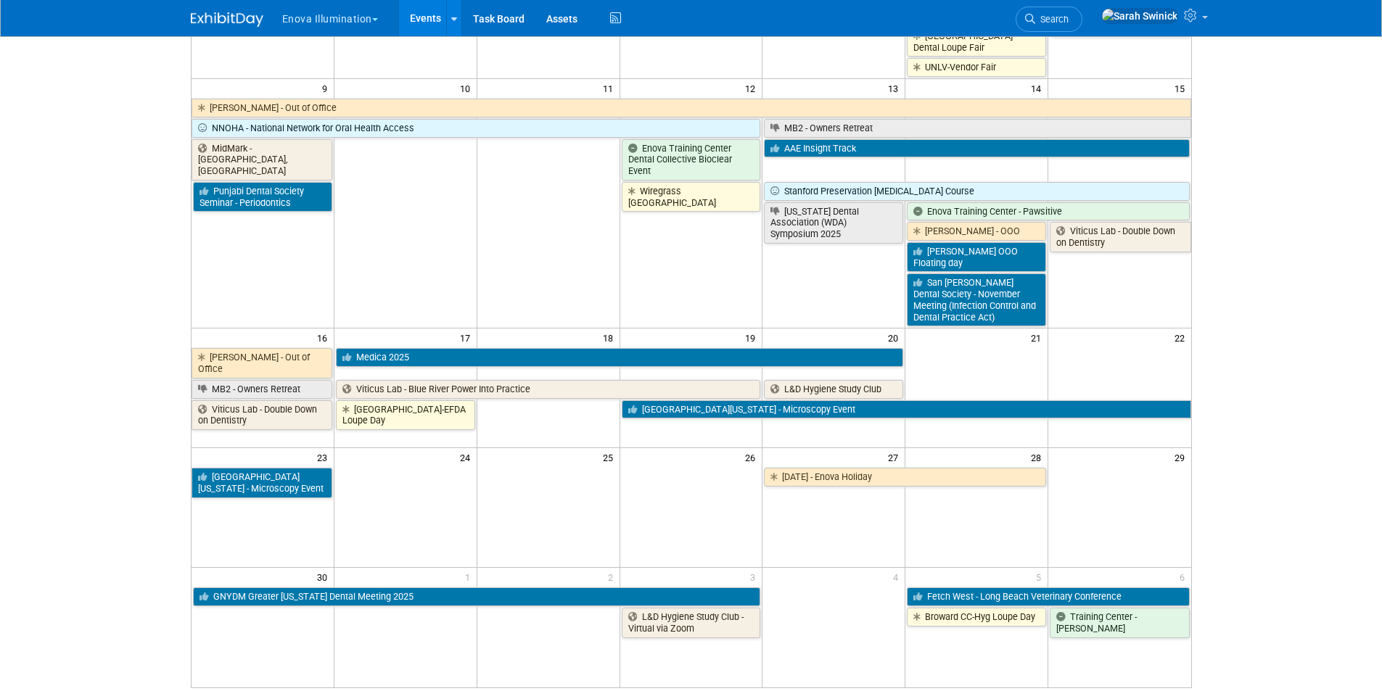
click at [857, 637] on td at bounding box center [833, 628] width 143 height 120
click at [949, 667] on div "Add Event How to sync to an external calendar... New Event Duplicate Event Warn…" at bounding box center [691, 80] width 1023 height 1273
click at [259, 12] on link at bounding box center [236, 13] width 90 height 12
